Goal: Task Accomplishment & Management: Complete application form

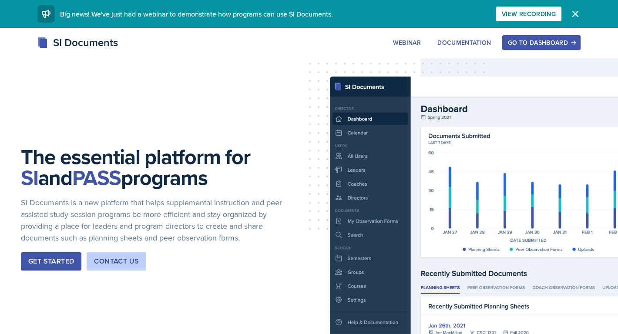
click at [546, 37] on button "Go to Dashboard" at bounding box center [541, 42] width 78 height 15
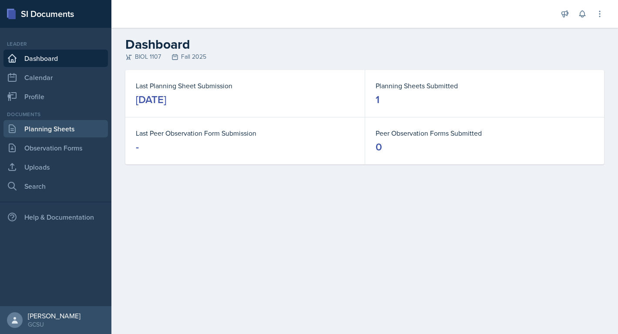
click at [67, 129] on link "Planning Sheets" at bounding box center [55, 128] width 104 height 17
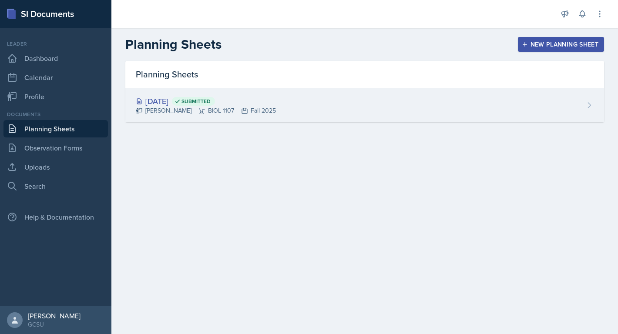
click at [185, 102] on div "[DATE] Submitted" at bounding box center [206, 101] width 140 height 12
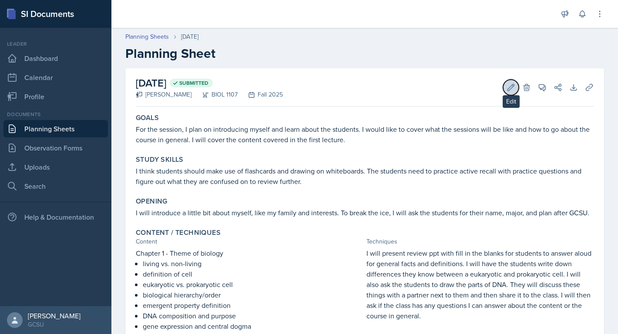
click at [509, 89] on icon at bounding box center [511, 87] width 9 height 9
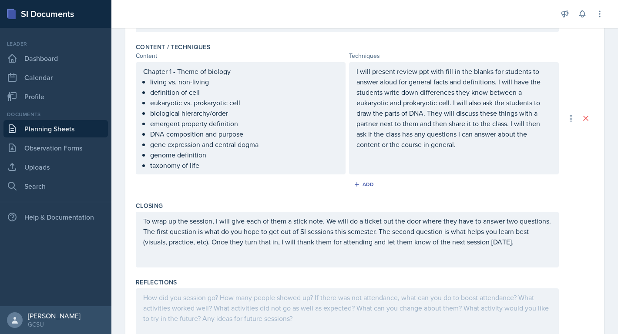
scroll to position [324, 0]
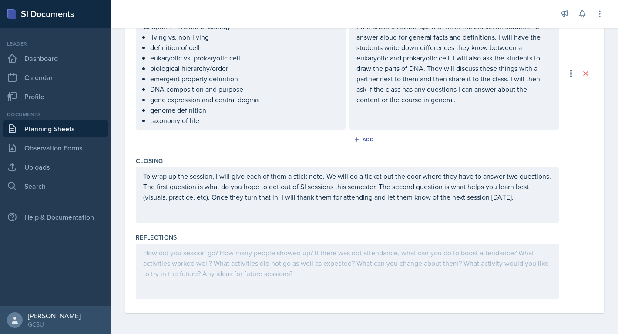
click at [247, 272] on div at bounding box center [347, 272] width 423 height 56
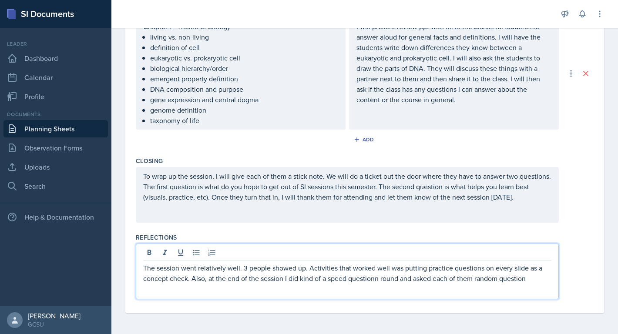
click at [375, 279] on p "The session went relatively well. 3 people showed up. Activities that worked we…" at bounding box center [347, 273] width 408 height 21
click at [327, 276] on p "The session went relatively well. 3 people showed up. Activities that worked we…" at bounding box center [347, 273] width 408 height 21
click at [408, 282] on p "The session went relatively well. 3 people showed up. Activities that worked we…" at bounding box center [347, 273] width 408 height 21
click at [523, 278] on p "The session went relatively well. 3 people showed up. Activities that worked we…" at bounding box center [347, 273] width 408 height 21
click at [471, 280] on p "The session went relatively well. 3 people showed up. Activities that worked we…" at bounding box center [347, 278] width 408 height 31
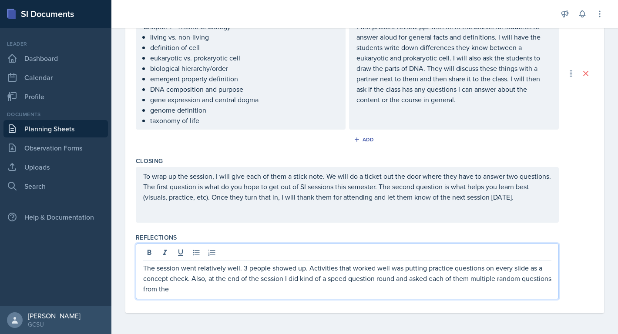
click at [380, 293] on p "The session went relatively well. 3 people showed up. Activities that worked we…" at bounding box center [347, 278] width 408 height 31
click at [354, 290] on p "The session went relatively well. 3 people showed up. Activities that worked we…" at bounding box center [347, 278] width 408 height 31
click at [411, 294] on div "The session went relatively well. 3 people showed up. Activities that worked we…" at bounding box center [347, 272] width 423 height 56
click at [410, 287] on p "The session went relatively well. 3 people showed up. Activities that worked we…" at bounding box center [347, 278] width 408 height 31
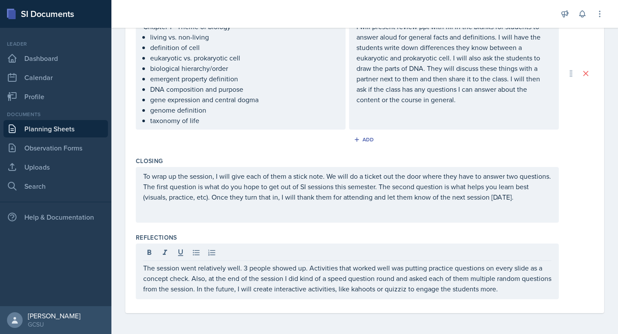
click at [593, 209] on div "To wrap up the session, I will give each of them a stick note. We will do a tic…" at bounding box center [365, 195] width 458 height 56
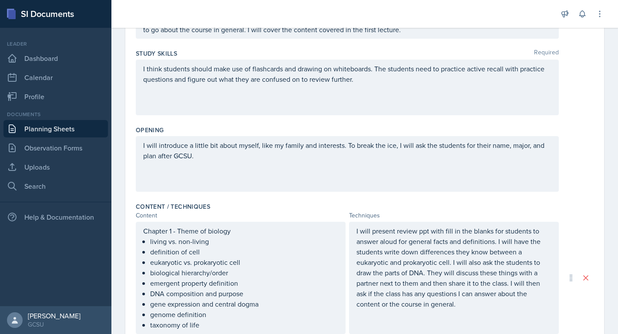
scroll to position [0, 0]
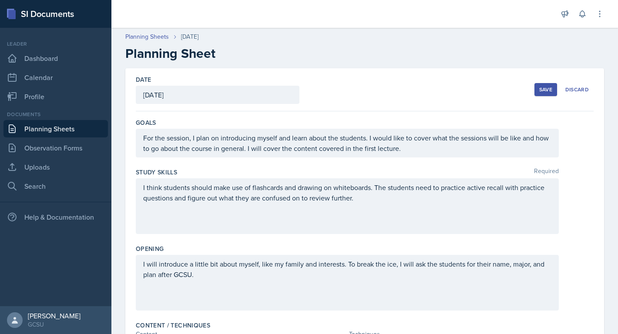
click at [551, 89] on div "Save" at bounding box center [545, 89] width 13 height 7
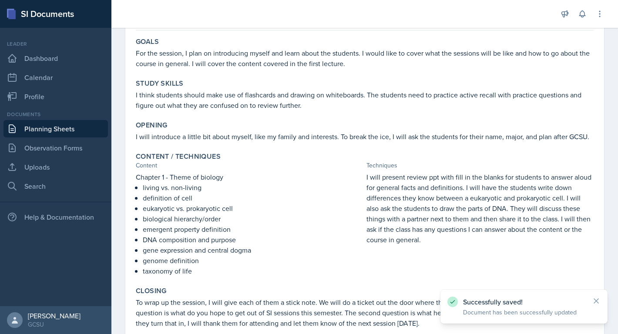
scroll to position [158, 0]
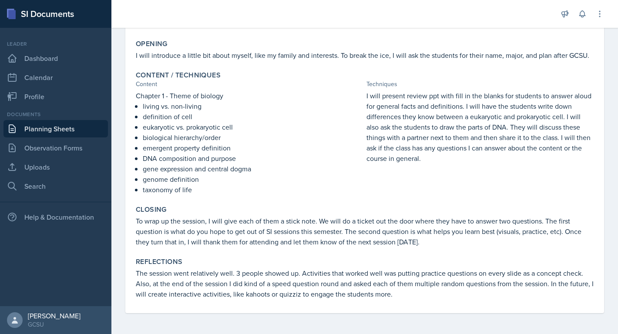
click at [67, 125] on link "Planning Sheets" at bounding box center [55, 128] width 104 height 17
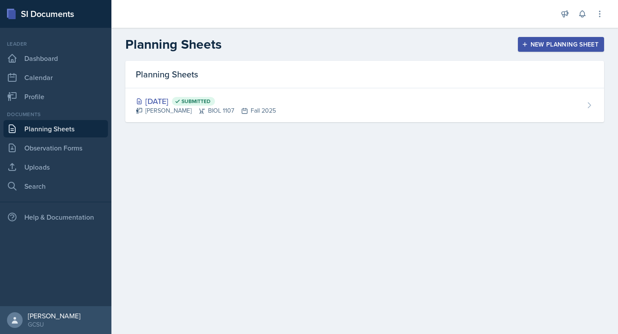
click at [445, 17] on div at bounding box center [334, 14] width 432 height 28
click at [471, 147] on main "Planning Sheets New Planning Sheet Planning Sheets [DATE] Submitted [PERSON_NAM…" at bounding box center [364, 181] width 507 height 307
